Goal: Navigation & Orientation: Find specific page/section

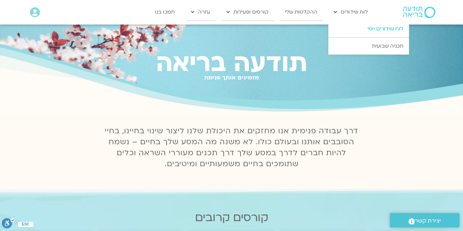
click at [378, 30] on link "לוח שידורים יומי" at bounding box center [368, 28] width 81 height 17
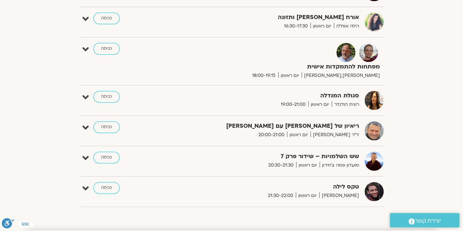
drag, startPoint x: 466, startPoint y: 90, endPoint x: 461, endPoint y: 41, distance: 49.2
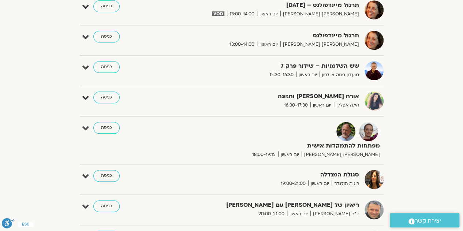
scroll to position [360, 0]
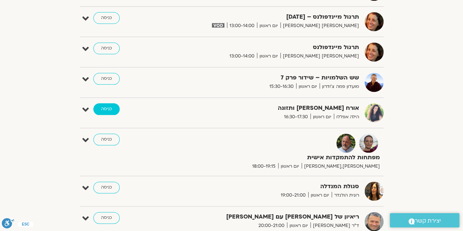
click at [104, 105] on link "כניסה" at bounding box center [106, 109] width 26 height 12
